Goal: Find specific page/section: Find specific page/section

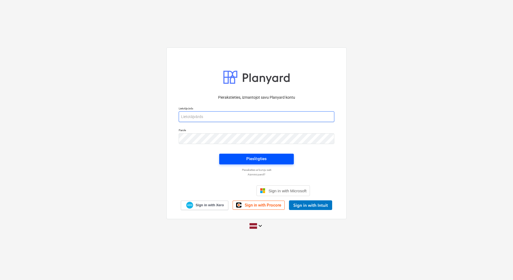
type input "[EMAIL_ADDRESS][DOMAIN_NAME]"
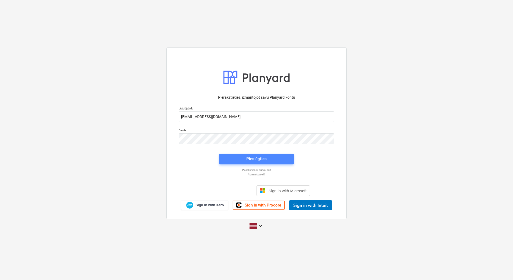
click at [259, 159] on div "Pieslēgties" at bounding box center [256, 158] width 20 height 7
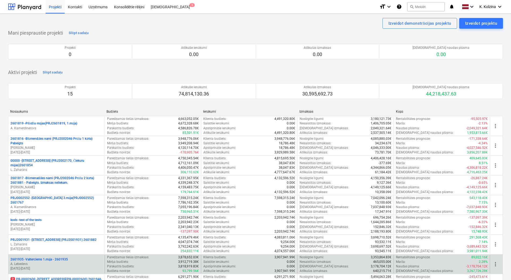
click at [61, 261] on p "2601935 - Valterciems 1.māja - 2601935" at bounding box center [38, 259] width 57 height 5
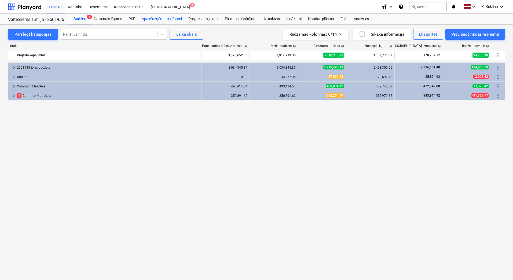
click at [162, 18] on div "Apakšuzņēmuma līgumi" at bounding box center [161, 19] width 47 height 11
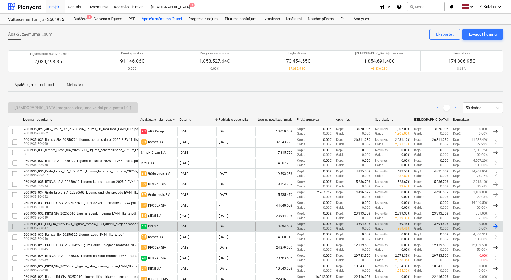
click at [50, 226] on div "2601935_031_ISG_SIA_20250521_Ligums_metala_UGD_durvju_piegade-maontaza_EV44_1ka…" at bounding box center [101, 224] width 155 height 4
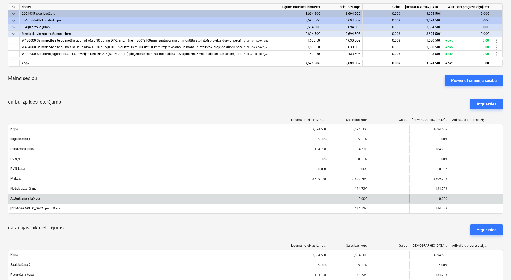
scroll to position [80, 0]
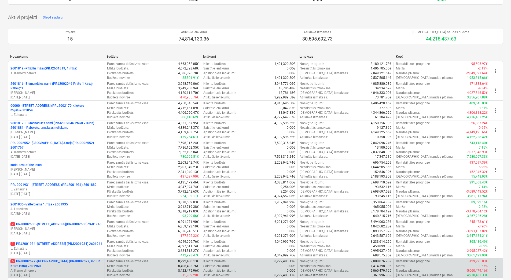
scroll to position [80, 0]
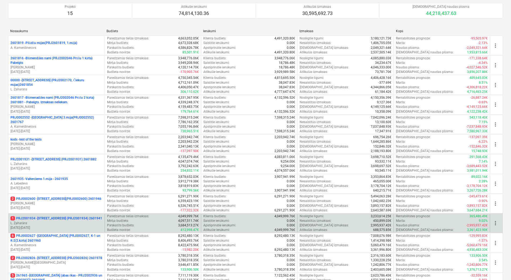
click at [65, 221] on p "L. Zaharāns" at bounding box center [56, 223] width 92 height 5
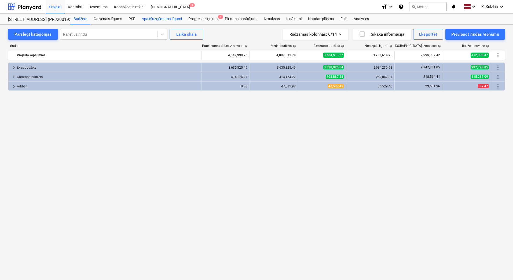
click at [163, 17] on div "Apakšuzņēmuma līgumi" at bounding box center [161, 19] width 47 height 11
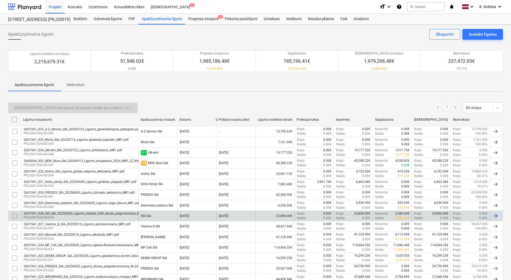
click at [68, 213] on div "2601941_028_ISG_SIA_20250520_Ligums_metala_UGD_durvju_pieg-montaza_MR1.pdf" at bounding box center [87, 214] width 126 height 4
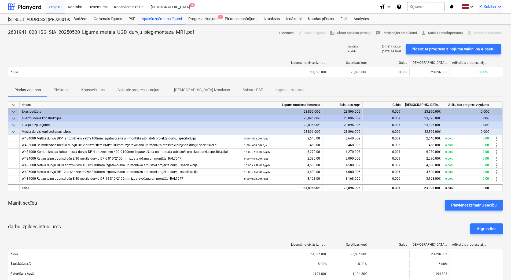
click at [502, 6] on icon "keyboard_arrow_down" at bounding box center [500, 6] width 6 height 6
click at [482, 30] on div "Izlogoties" at bounding box center [487, 29] width 32 height 9
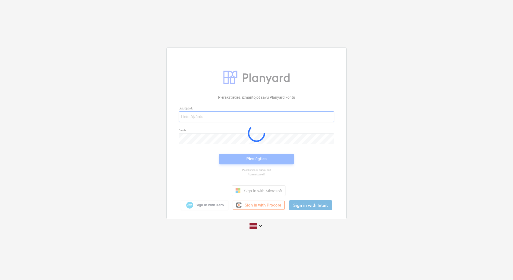
type input "[EMAIL_ADDRESS][DOMAIN_NAME]"
